Goal: Information Seeking & Learning: Check status

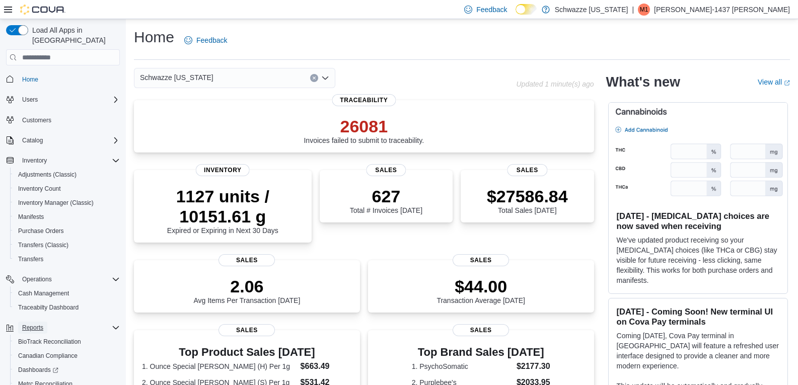
click at [34, 324] on span "Reports" at bounding box center [32, 328] width 21 height 8
click at [40, 324] on span "Reports" at bounding box center [32, 328] width 21 height 8
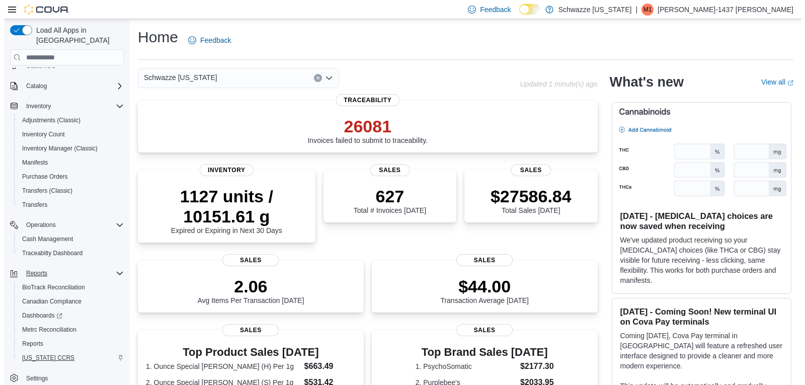
scroll to position [56, 0]
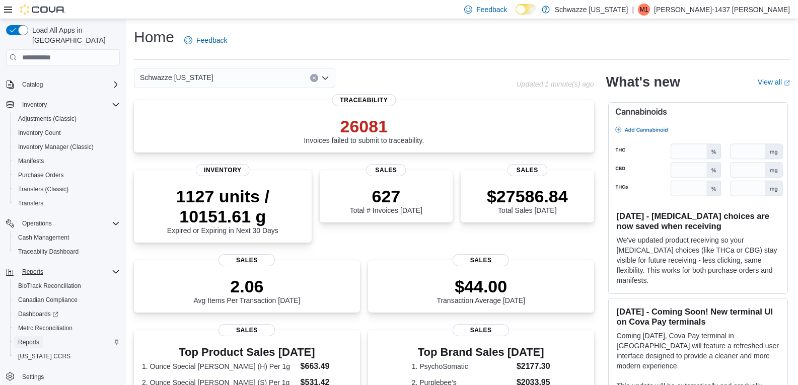
click at [31, 338] on span "Reports" at bounding box center [28, 342] width 21 height 8
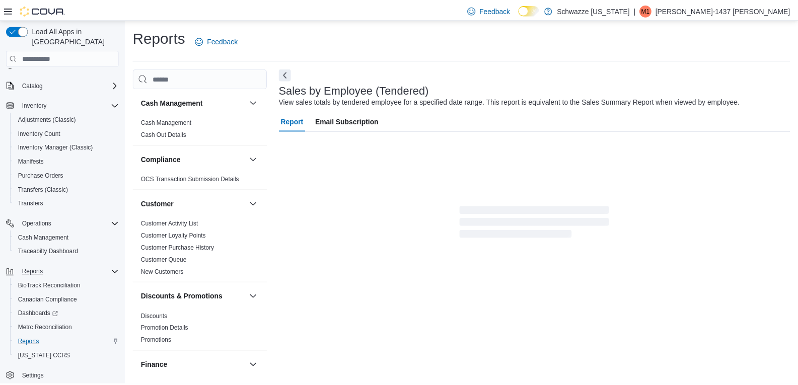
scroll to position [23, 0]
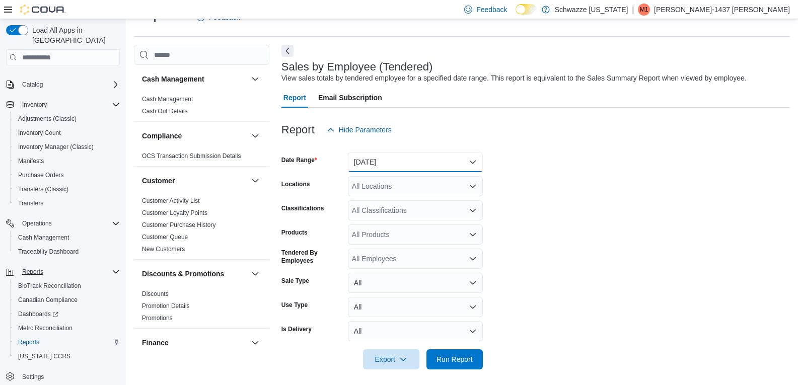
click at [376, 160] on button "[DATE]" at bounding box center [415, 162] width 135 height 20
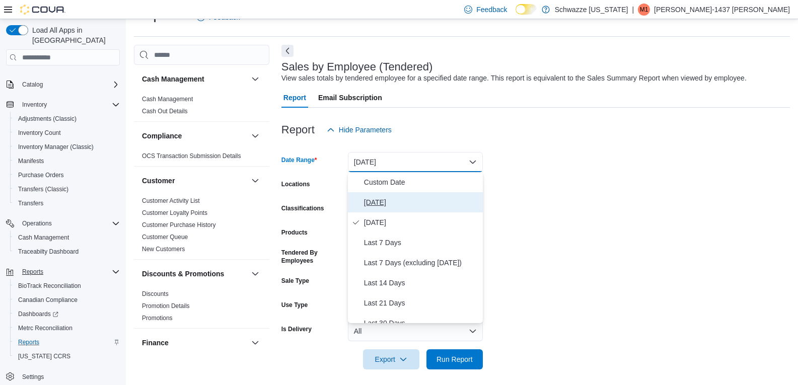
click at [390, 197] on span "[DATE]" at bounding box center [421, 202] width 115 height 12
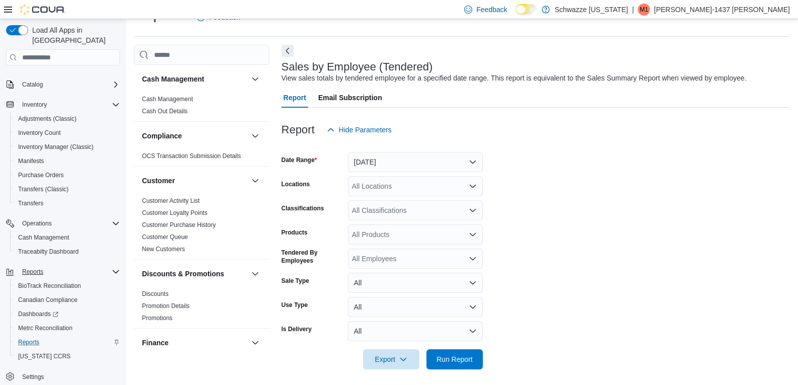
click at [520, 176] on form "Date Range [DATE] Locations All Locations Classifications All Classifications P…" at bounding box center [535, 254] width 508 height 229
click at [455, 193] on div "All Locations" at bounding box center [415, 186] width 135 height 20
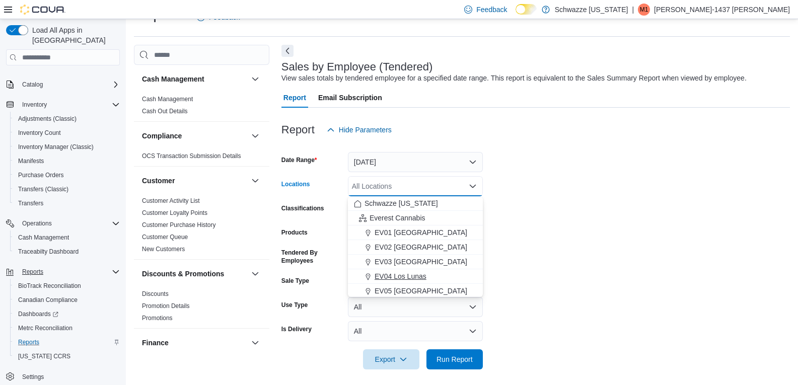
click at [395, 275] on span "EV04 Los Lunas" at bounding box center [400, 276] width 52 height 10
click at [637, 218] on form "Date Range [DATE] Locations EV04 [GEOGRAPHIC_DATA] Combo box. Selected. EV04 Lo…" at bounding box center [535, 254] width 508 height 229
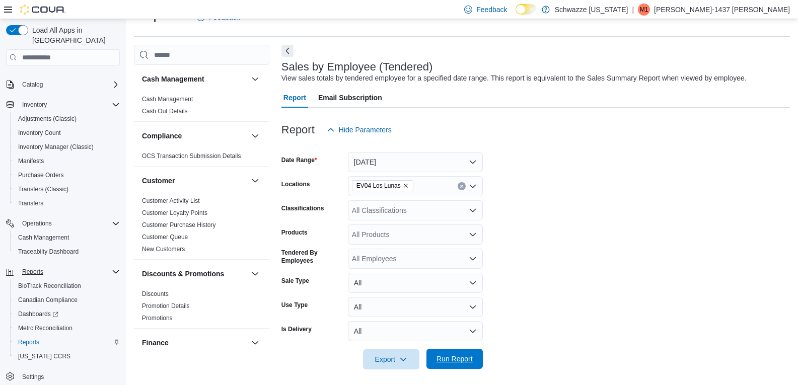
click at [448, 350] on span "Run Report" at bounding box center [454, 359] width 44 height 20
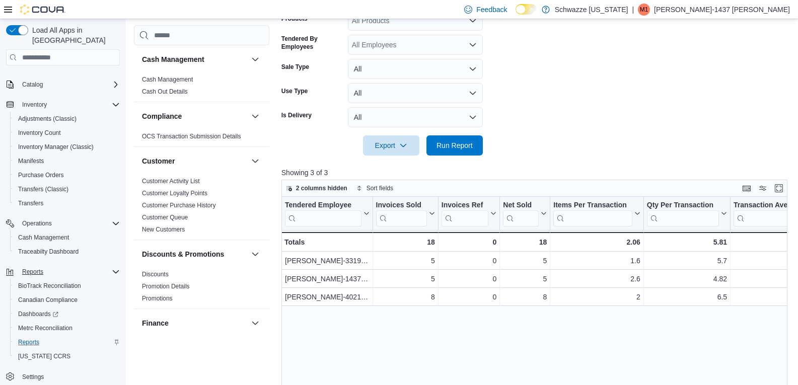
scroll to position [348, 0]
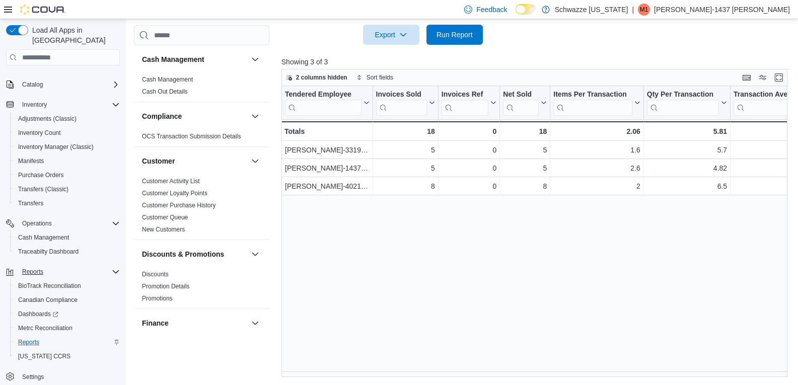
drag, startPoint x: 447, startPoint y: 371, endPoint x: 477, endPoint y: 370, distance: 29.7
click at [477, 370] on div "Tendered Employee Click to view column header actions Invoices Sold Click to vi…" at bounding box center [536, 231] width 511 height 291
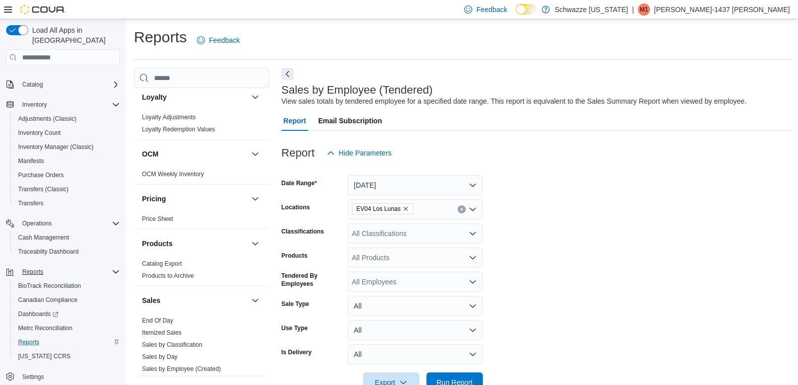
scroll to position [617, 0]
